Goal: Task Accomplishment & Management: Manage account settings

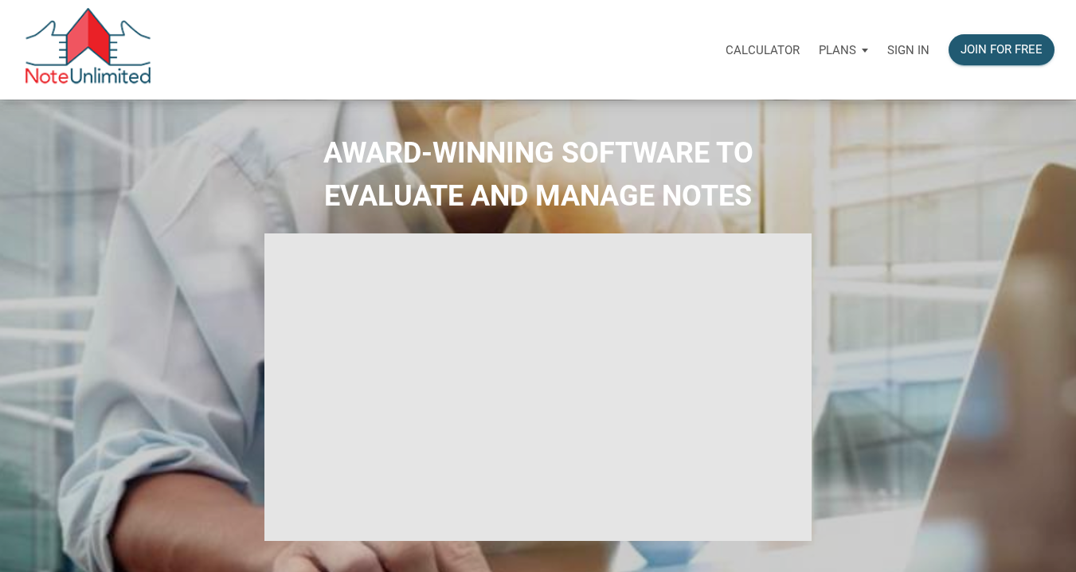
select select
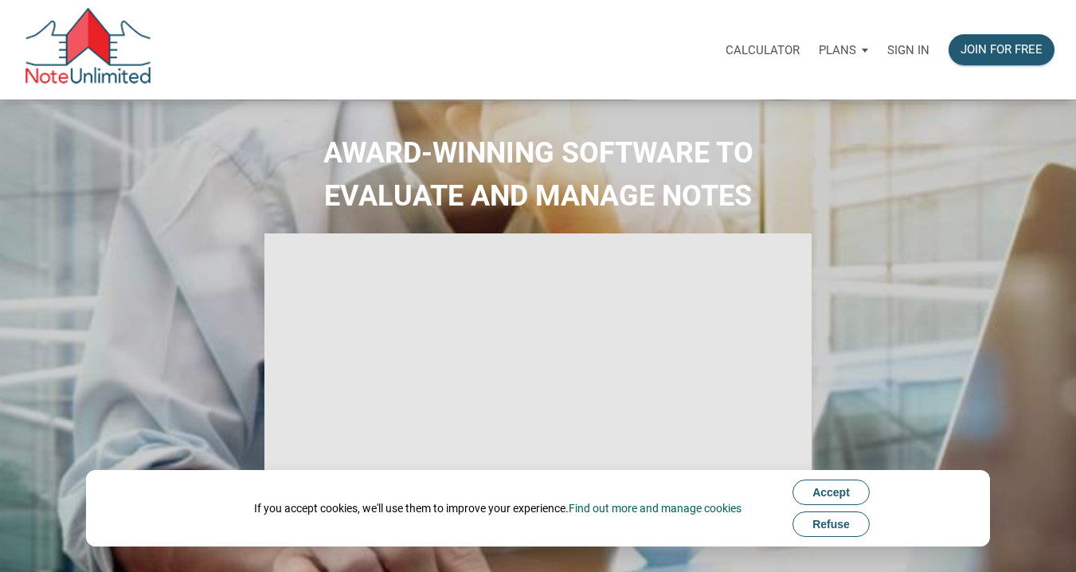
type input "Introduction to new features"
select select
click at [917, 43] on p "Sign in" at bounding box center [908, 50] width 42 height 14
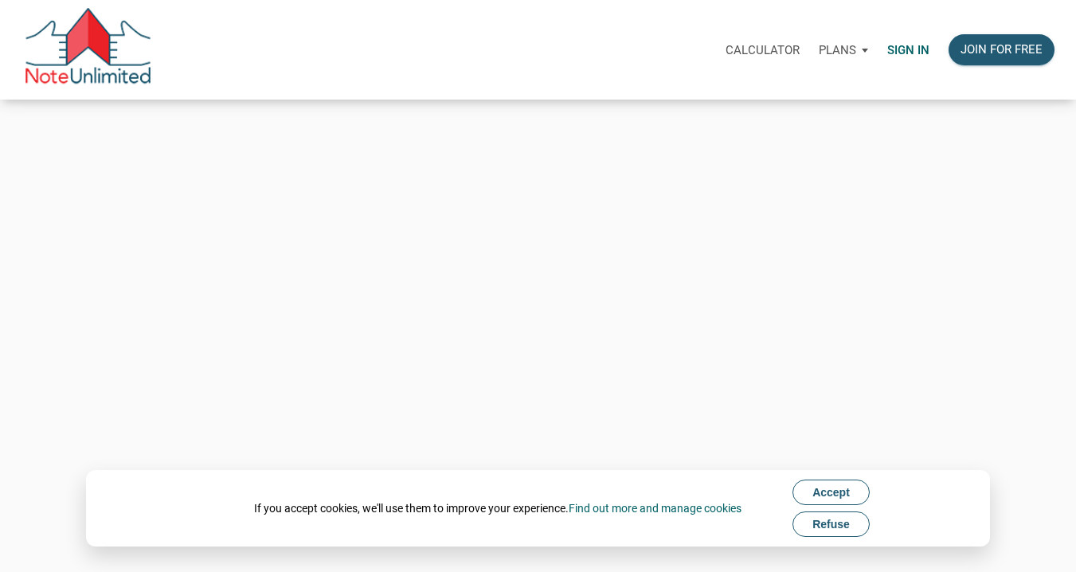
type input "chriskennedyla@gmail.com"
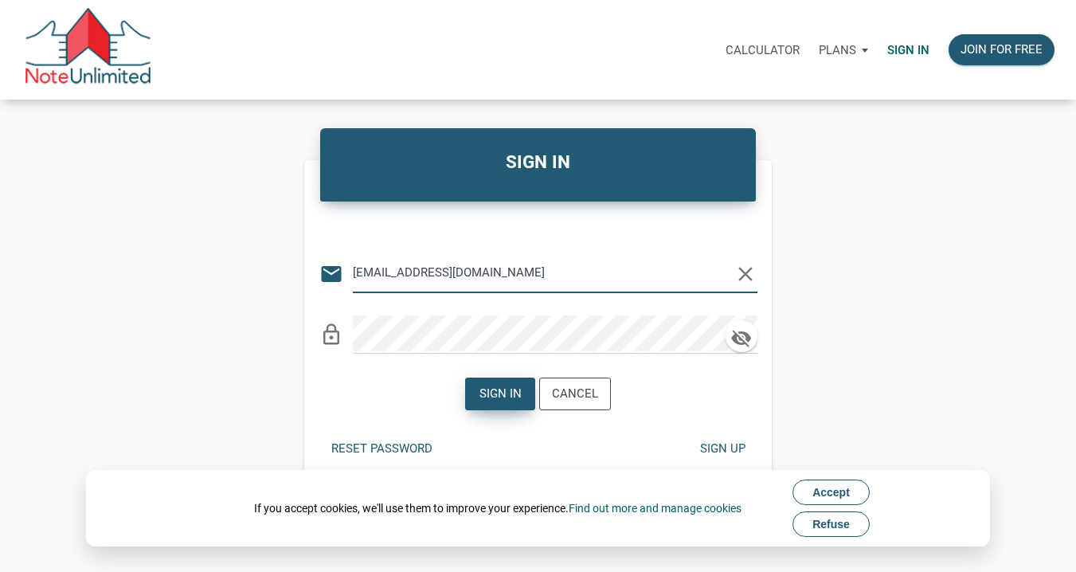
click at [507, 394] on div "Sign in" at bounding box center [500, 394] width 42 height 18
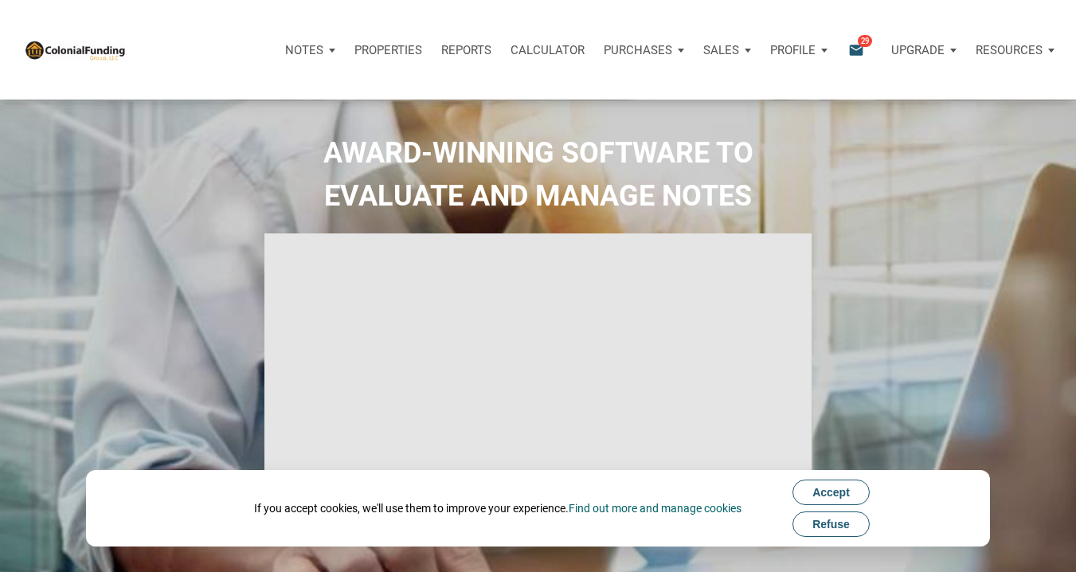
type input "Introduction to new features"
select select
click at [303, 49] on p "Notes" at bounding box center [304, 50] width 38 height 14
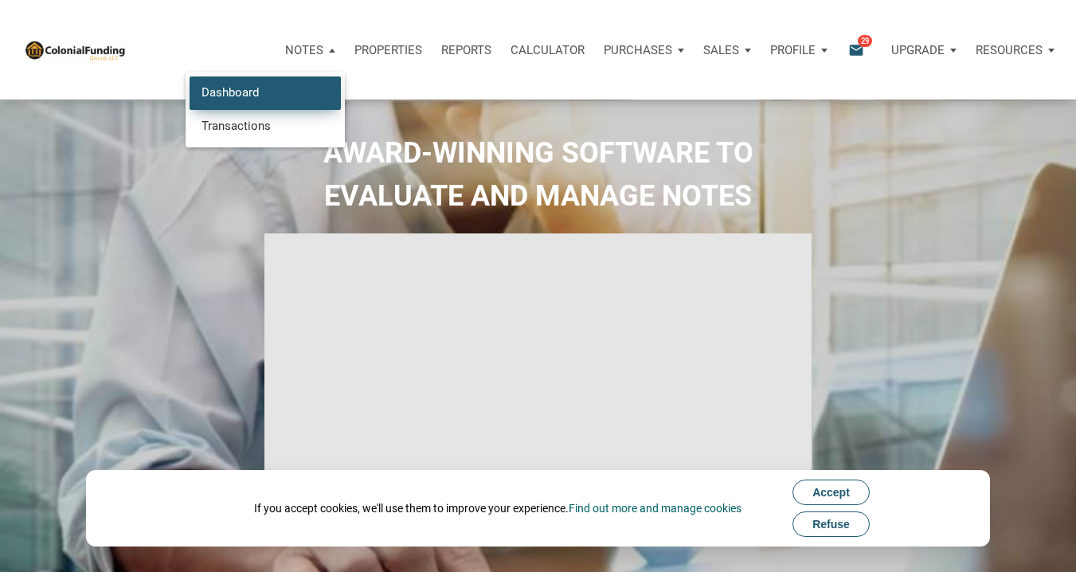
click at [244, 92] on link "Dashboard" at bounding box center [265, 92] width 151 height 33
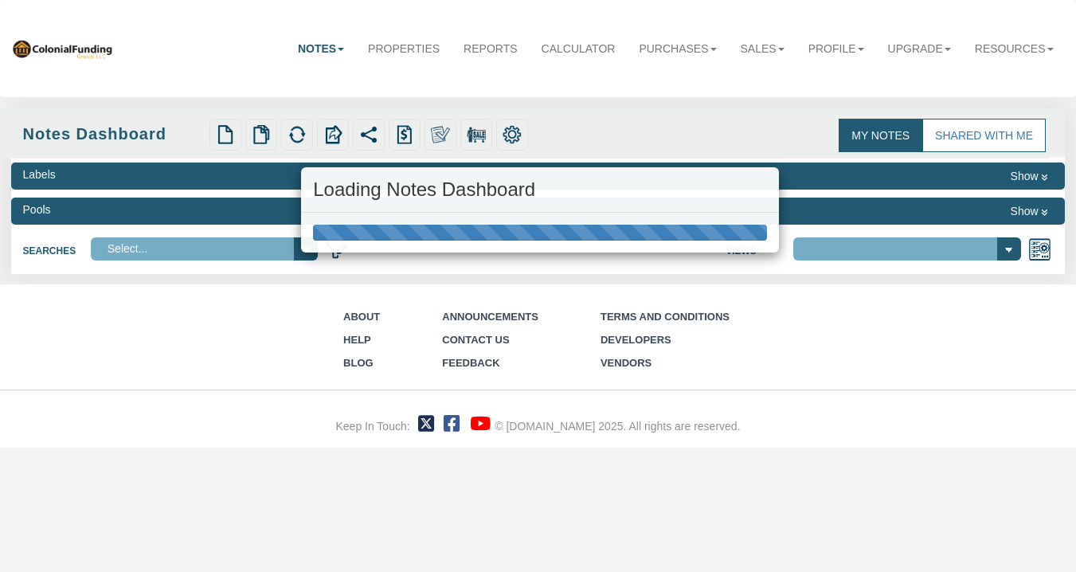
select select "316"
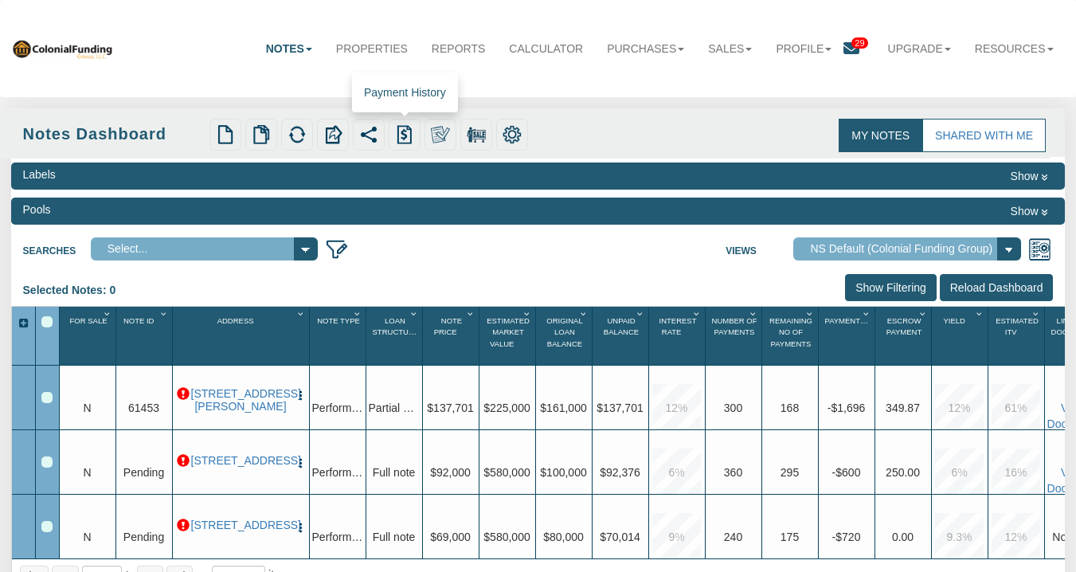
click at [403, 133] on img at bounding box center [404, 134] width 19 height 19
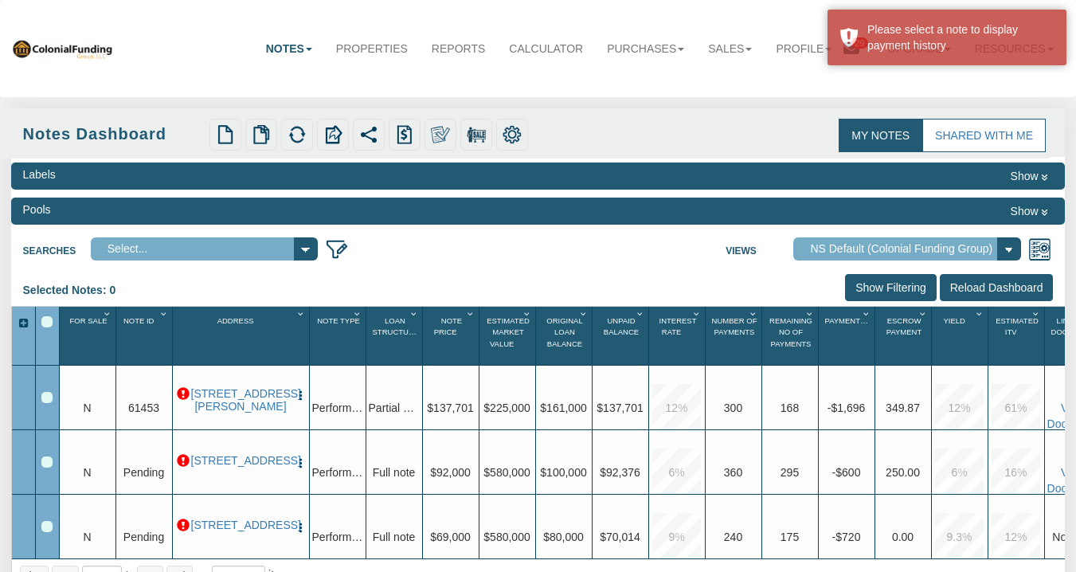
click at [48, 398] on div "Row 1, Row Selection Checkbox" at bounding box center [46, 397] width 11 height 11
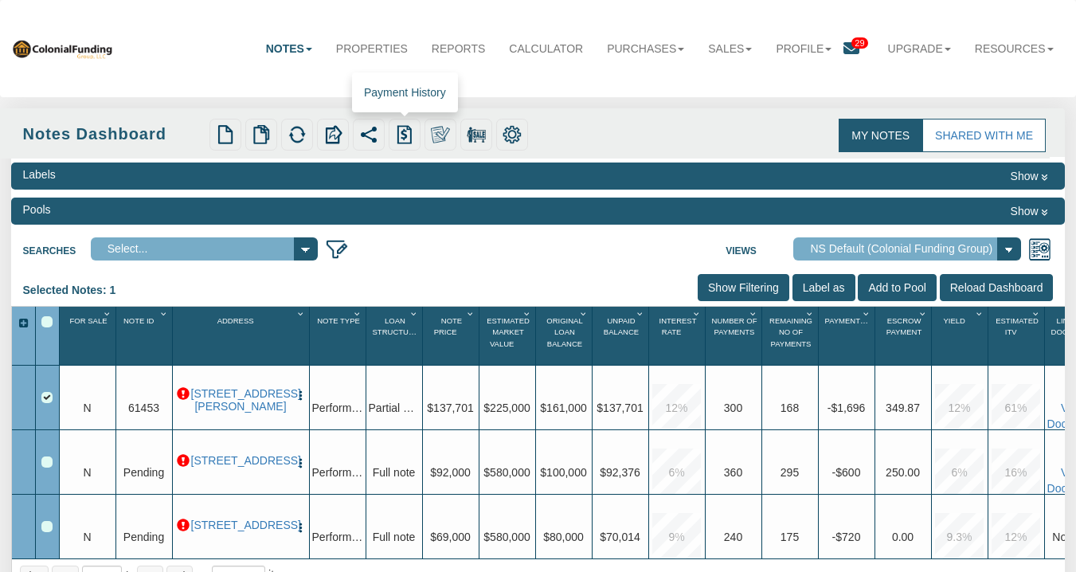
click at [406, 130] on img at bounding box center [404, 134] width 19 height 19
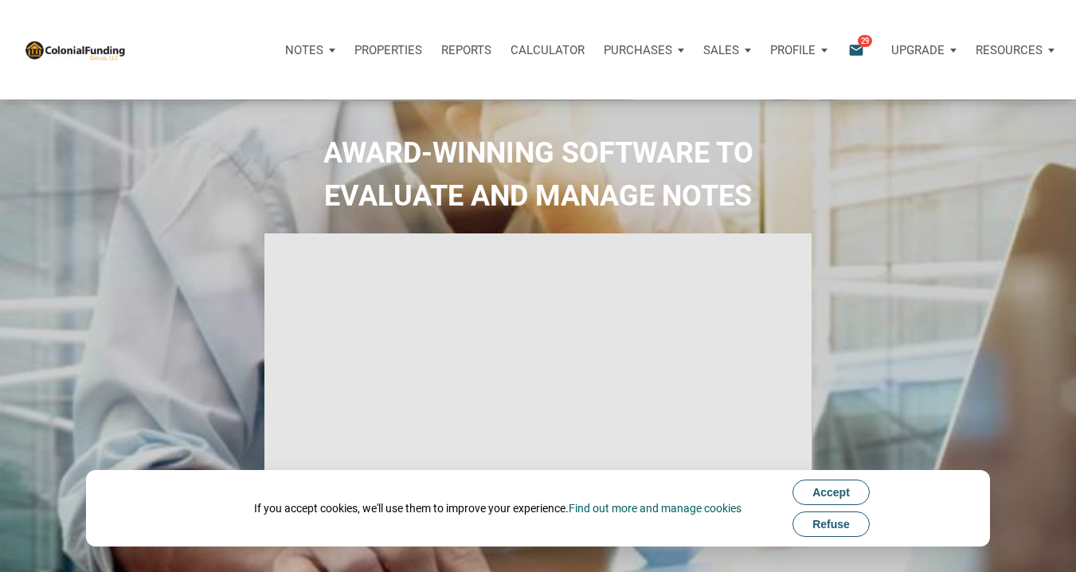
click at [345, 45] on div "Purchases" at bounding box center [310, 50] width 69 height 48
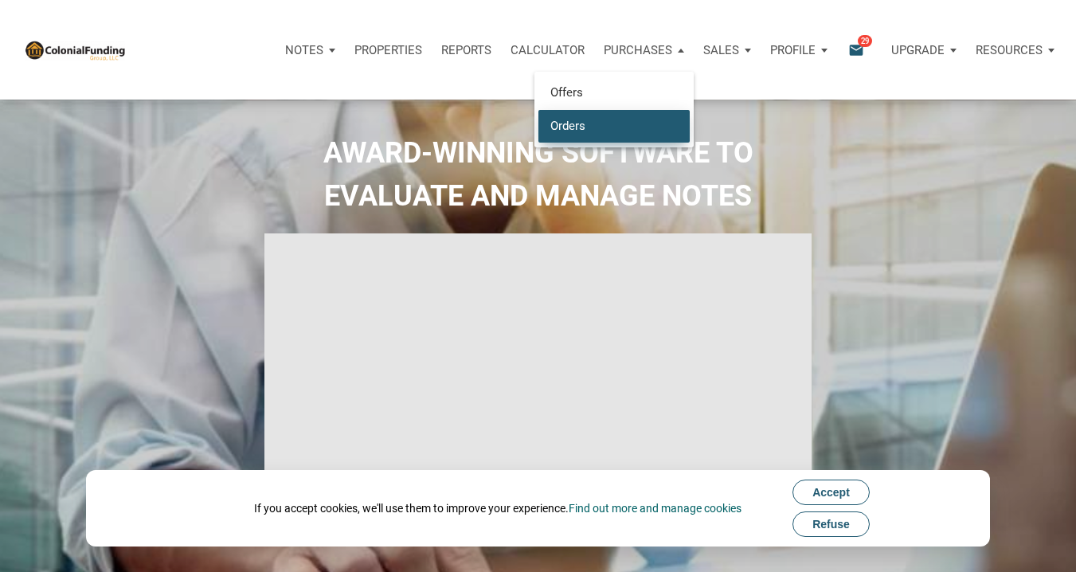
click at [578, 120] on link "Orders" at bounding box center [613, 125] width 151 height 33
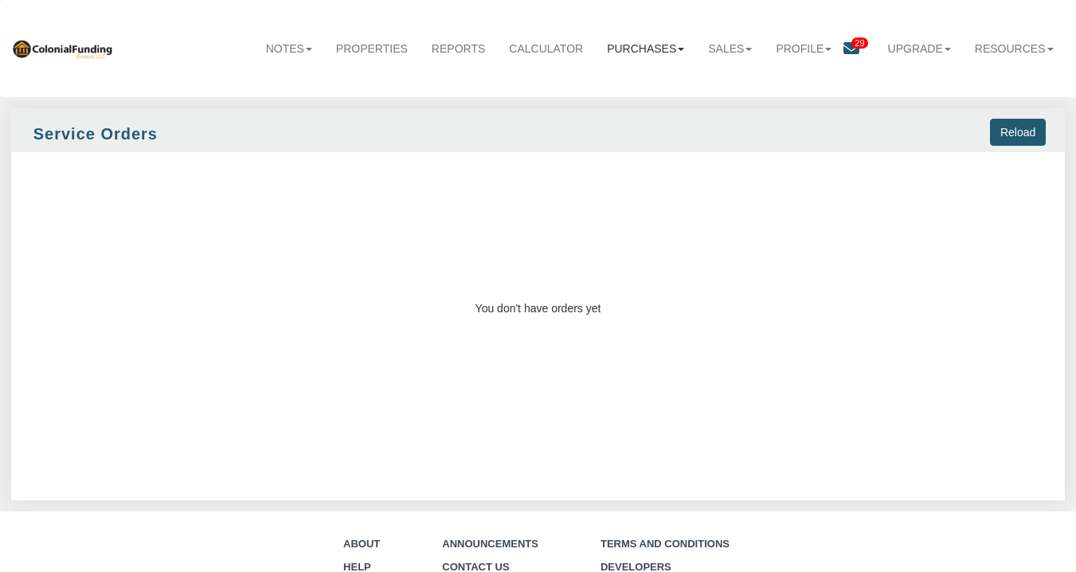
click at [661, 49] on link "Purchases" at bounding box center [645, 48] width 101 height 35
click at [618, 74] on link "Offers" at bounding box center [632, 81] width 126 height 21
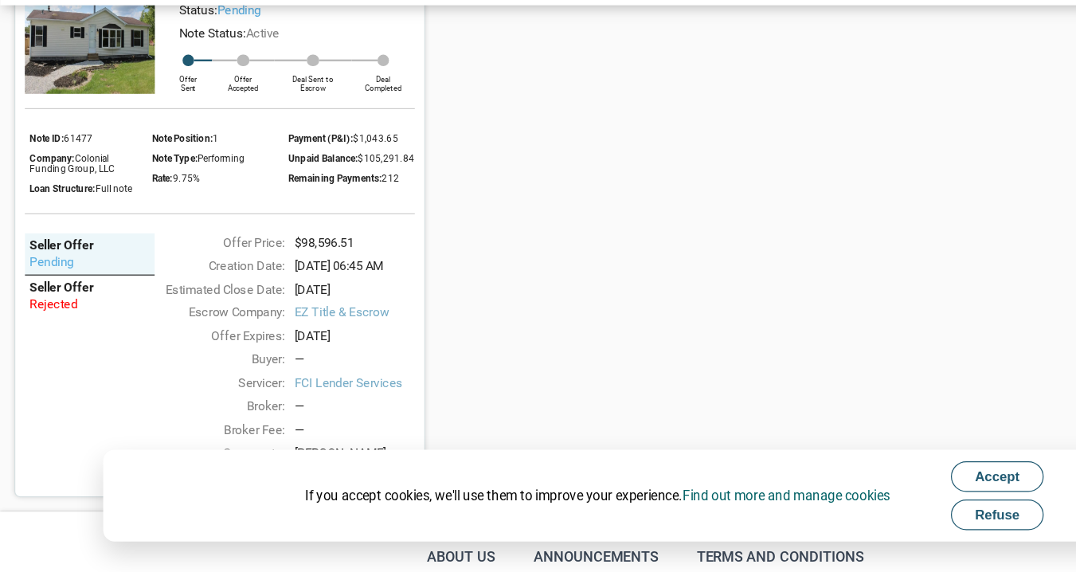
scroll to position [209, 0]
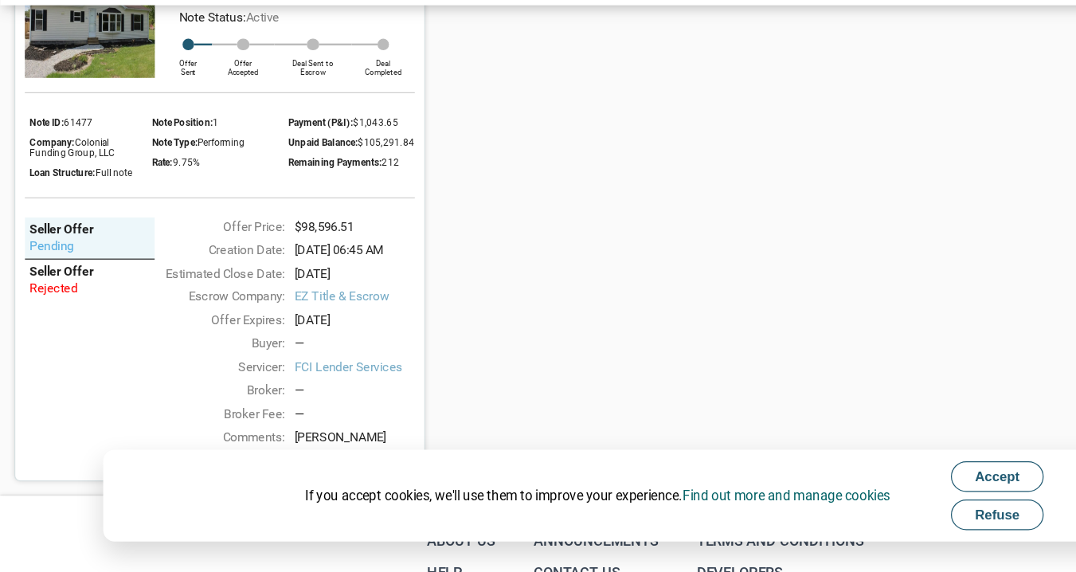
click at [823, 526] on span "Refuse" at bounding box center [830, 524] width 37 height 13
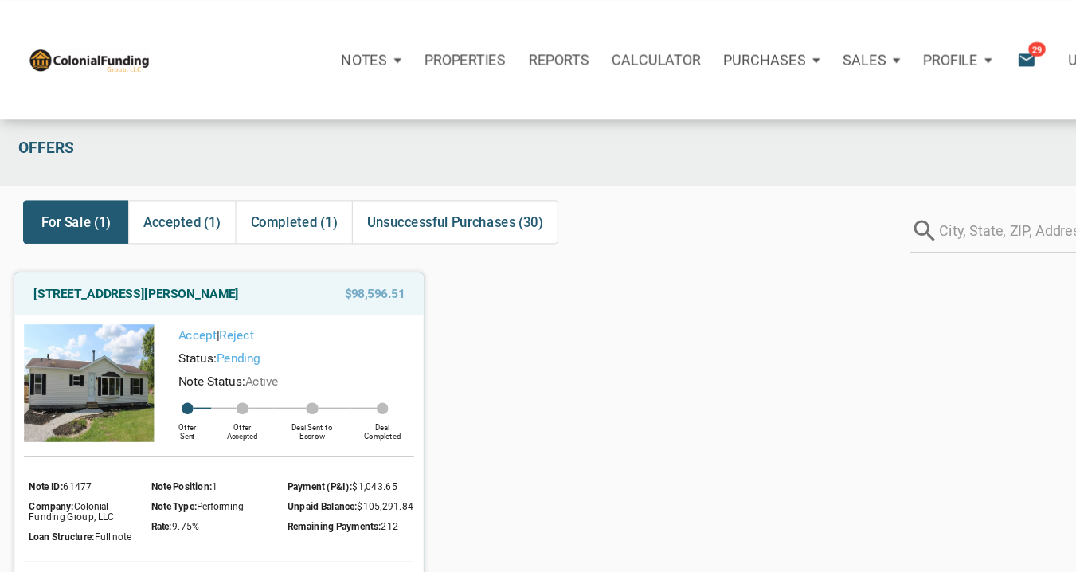
scroll to position [0, 0]
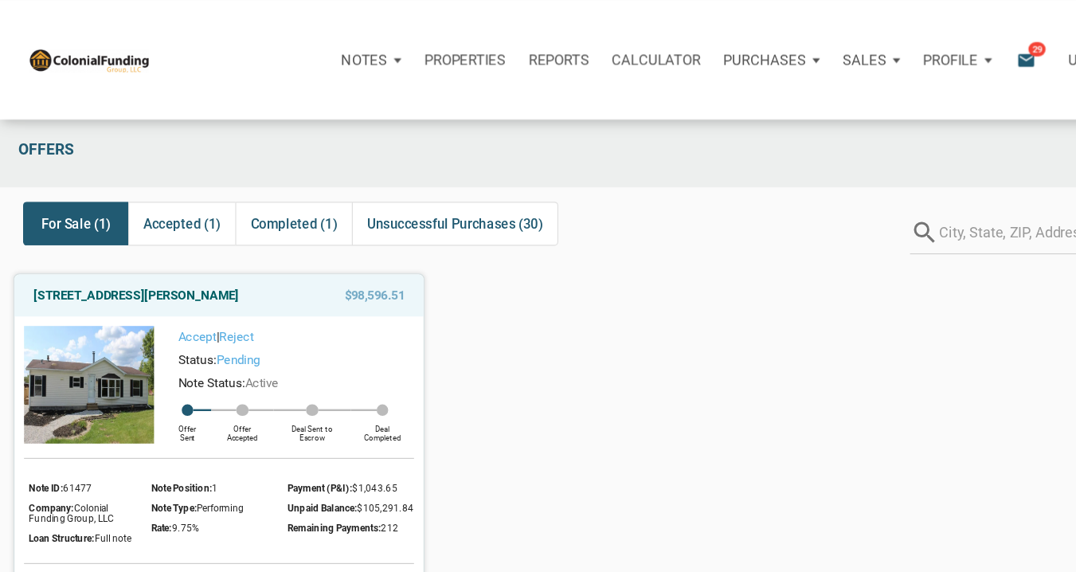
click at [854, 51] on icon "email" at bounding box center [855, 50] width 19 height 18
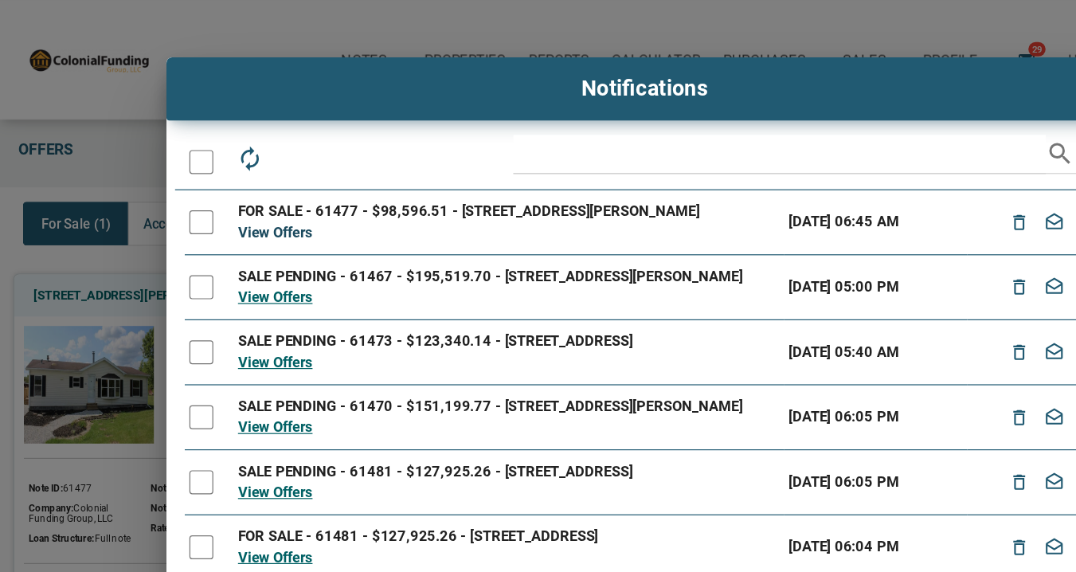
click at [233, 196] on link "View Offers" at bounding box center [230, 193] width 62 height 14
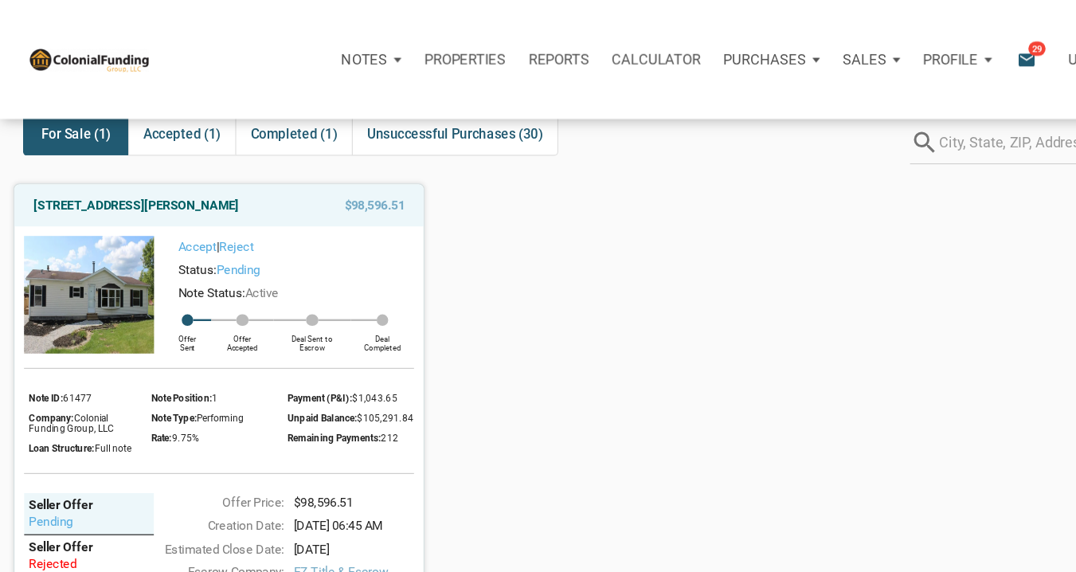
scroll to position [36, 0]
